Goal: Information Seeking & Learning: Find specific fact

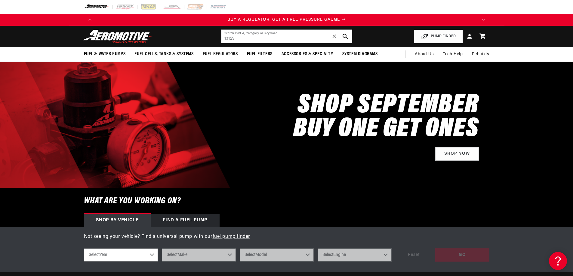
type input "13129"
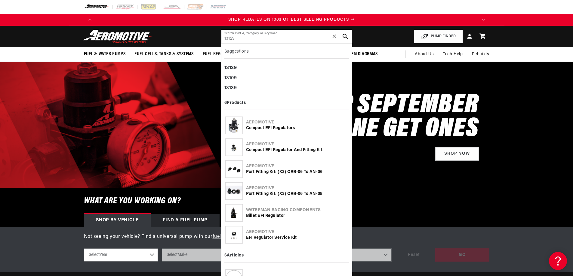
scroll to position [0, 763]
click at [263, 124] on div "Aeromotive" at bounding box center [297, 123] width 102 height 6
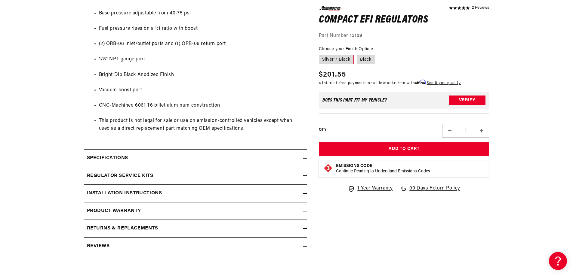
scroll to position [421, 0]
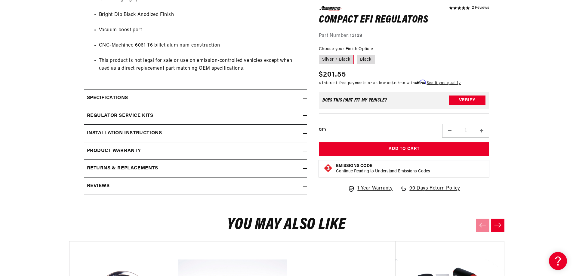
click at [305, 117] on icon at bounding box center [305, 116] width 4 height 4
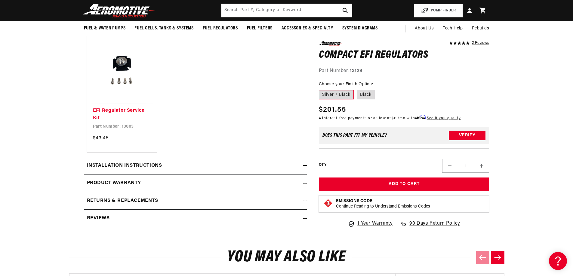
scroll to position [511, 0]
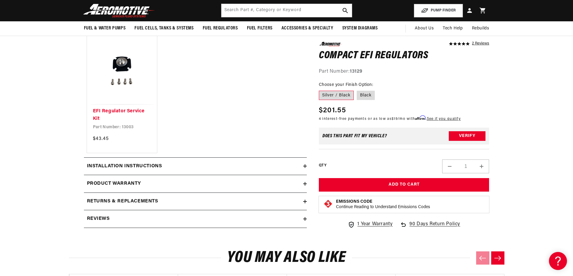
click at [302, 168] on div "Installation Instructions" at bounding box center [193, 167] width 219 height 8
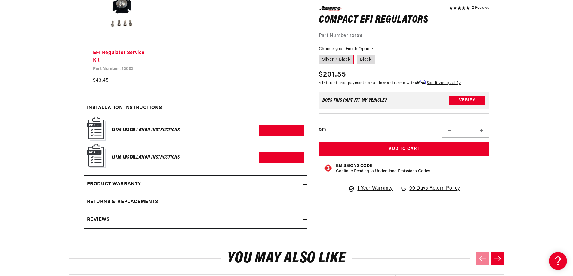
scroll to position [571, 0]
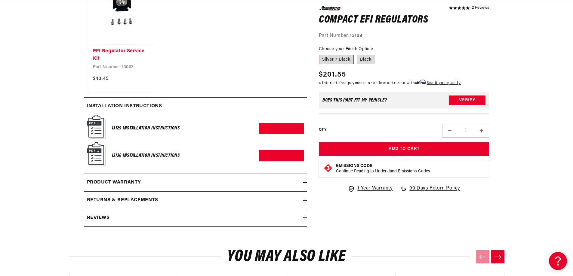
click at [304, 185] on summary "Product warranty" at bounding box center [195, 182] width 223 height 17
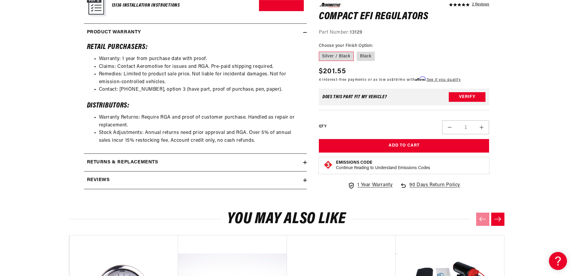
scroll to position [0, 763]
click at [305, 165] on summary "Returns & replacements" at bounding box center [195, 162] width 223 height 17
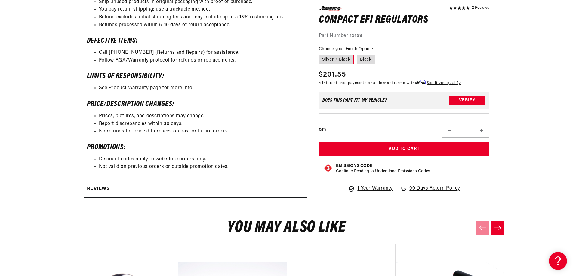
scroll to position [0, 1144]
click at [302, 191] on div "Reviews" at bounding box center [193, 189] width 219 height 8
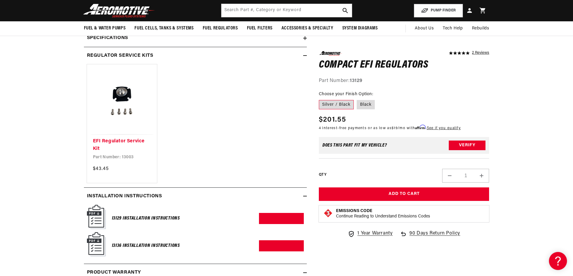
scroll to position [0, 0]
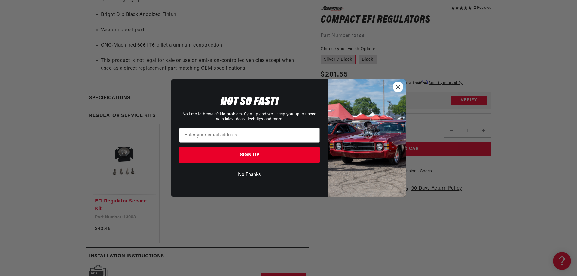
click at [394, 85] on circle "Close dialog" at bounding box center [398, 87] width 10 height 10
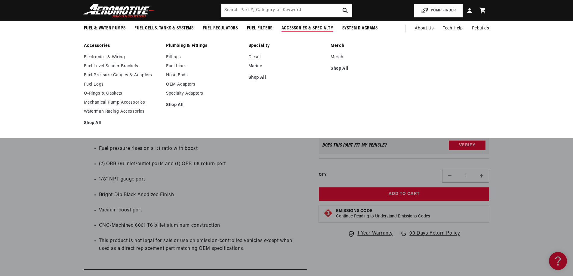
scroll to position [0, 1144]
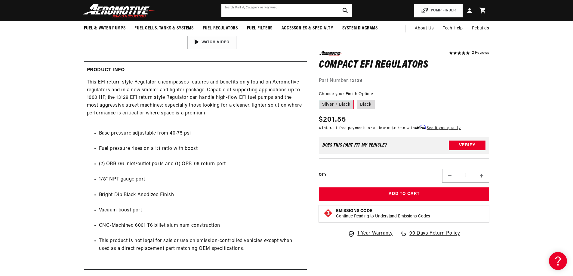
click at [251, 12] on input "text" at bounding box center [286, 10] width 131 height 13
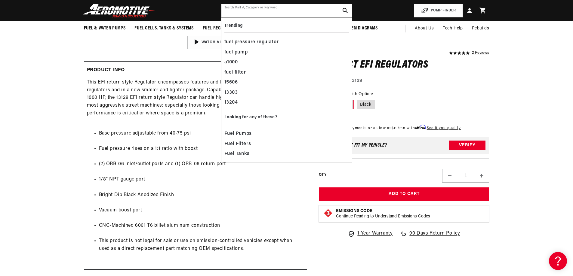
paste input "13005"
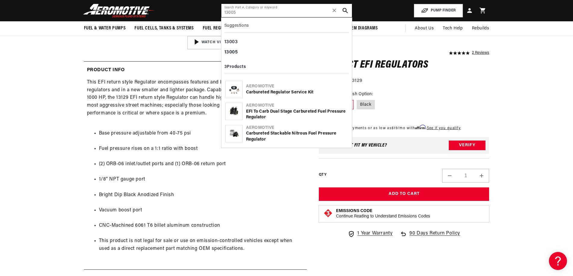
type input "13005"
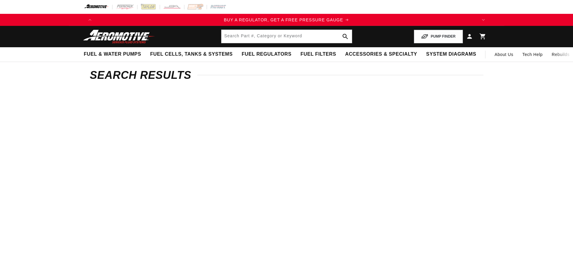
type input "13005"
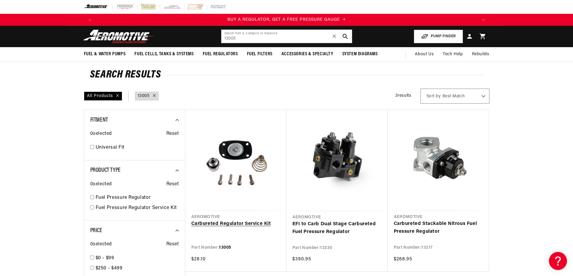
click at [229, 223] on link "Carbureted Regulator Service Kit" at bounding box center [235, 224] width 89 height 8
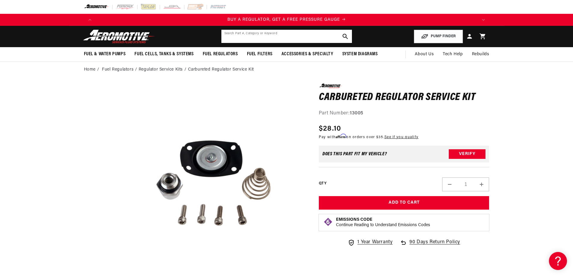
click at [279, 38] on input "text" at bounding box center [286, 36] width 131 height 13
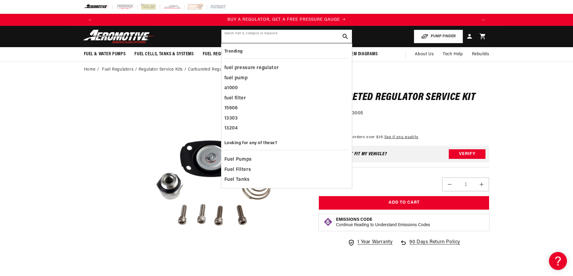
paste input "13130"
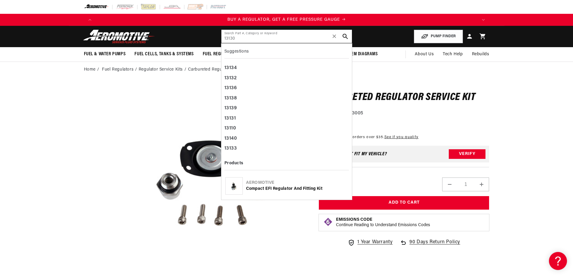
type input "13130"
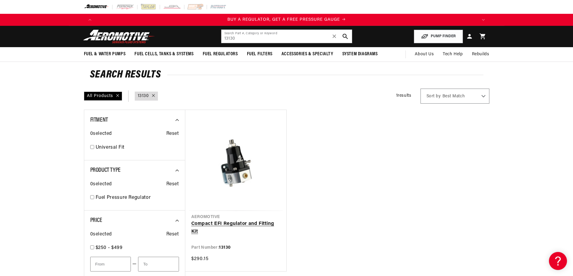
click at [223, 226] on link "Compact EFI Regulator and Fitting Kit" at bounding box center [235, 227] width 89 height 15
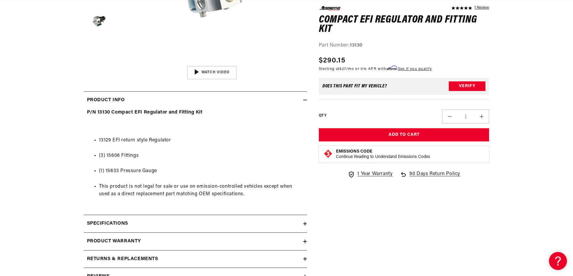
scroll to position [301, 0]
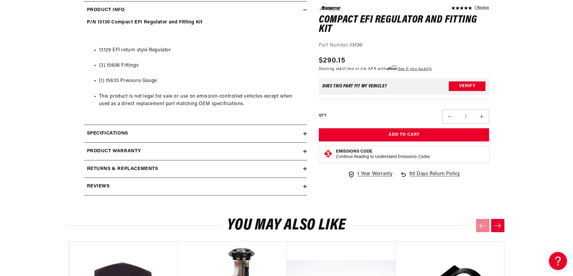
click at [303, 136] on summary "Specifications" at bounding box center [195, 133] width 223 height 17
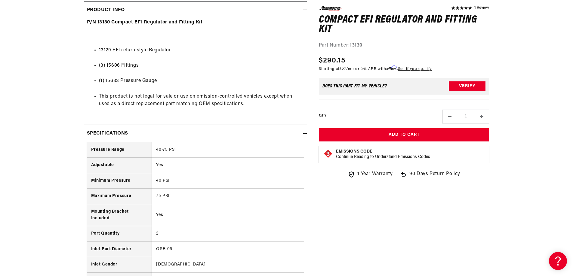
scroll to position [0, 381]
click at [304, 135] on icon at bounding box center [305, 134] width 4 height 4
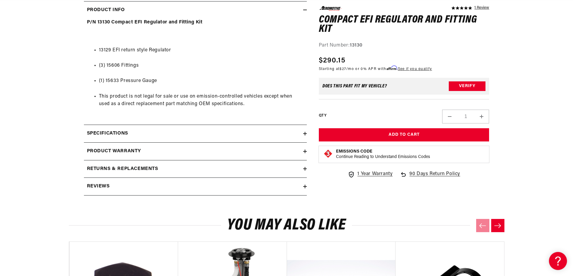
scroll to position [0, 763]
click at [304, 172] on summary "Returns & replacements" at bounding box center [195, 169] width 223 height 17
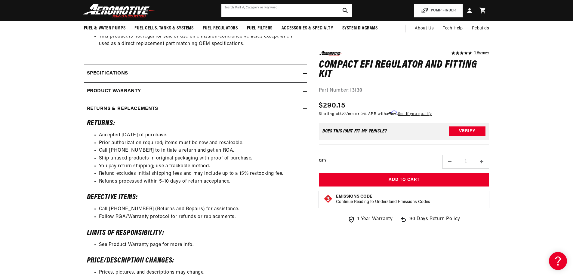
click at [289, 12] on input "text" at bounding box center [286, 10] width 131 height 13
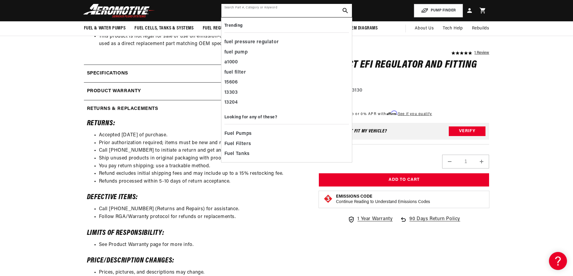
scroll to position [0, 1144]
paste input "13301"
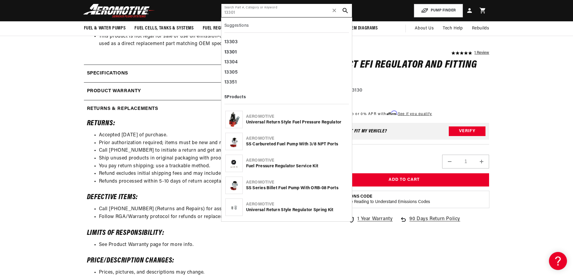
type input "13301"
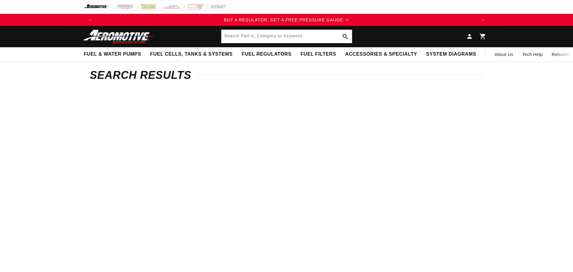
type input "13301"
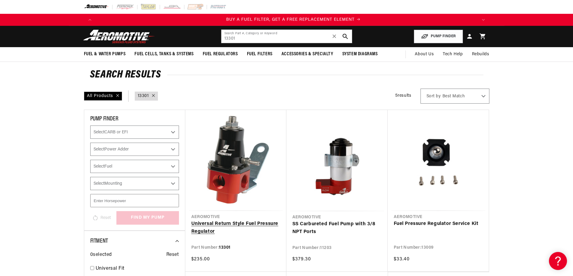
scroll to position [0, 381]
click at [212, 220] on link "Universal Return Style Fuel Pressure Regulator" at bounding box center [235, 227] width 89 height 15
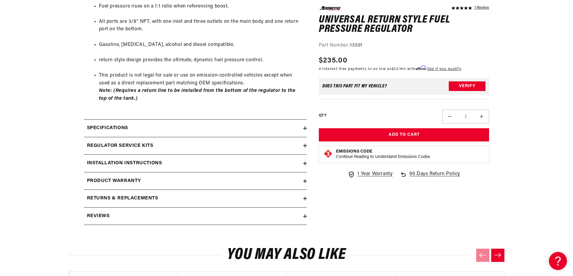
scroll to position [0, 763]
click at [305, 149] on summary "Regulator Service Kits" at bounding box center [195, 145] width 223 height 17
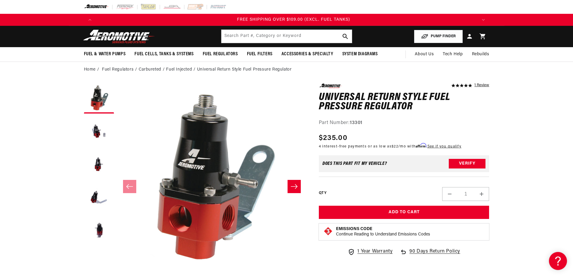
scroll to position [0, 1144]
click at [285, 40] on input "text" at bounding box center [286, 36] width 131 height 13
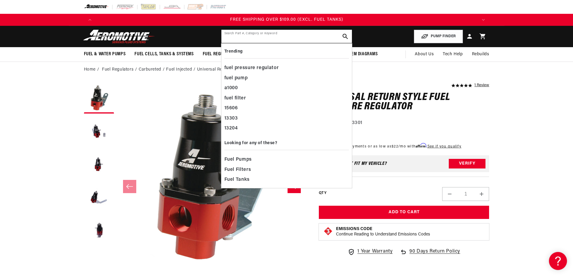
paste input "13101"
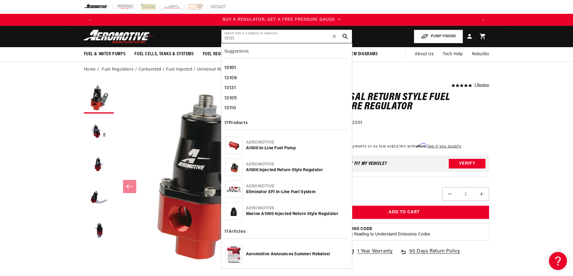
scroll to position [0, 0]
type input "13101"
click at [268, 172] on div "A1000 Injected return style Regulator" at bounding box center [297, 171] width 102 height 6
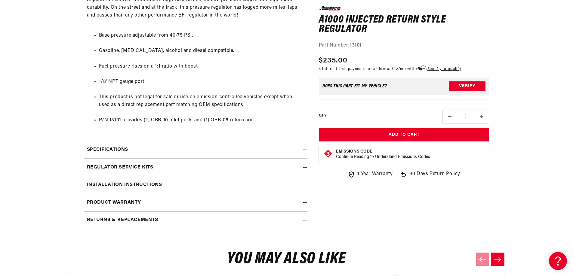
click at [304, 168] on icon at bounding box center [305, 168] width 4 height 4
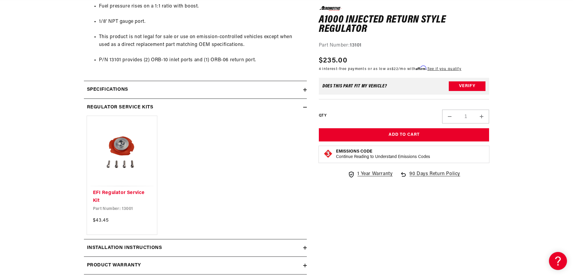
scroll to position [0, 381]
